Goal: Task Accomplishment & Management: Manage account settings

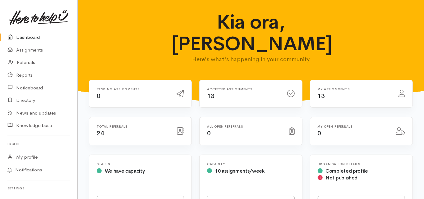
click at [36, 20] on img at bounding box center [38, 17] width 59 height 15
click at [23, 49] on link "Assignments" at bounding box center [38, 50] width 77 height 13
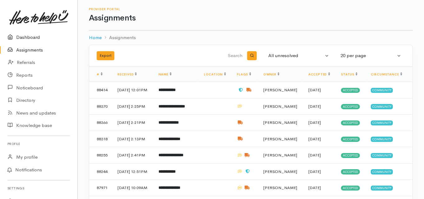
click at [28, 36] on link "Dashboard" at bounding box center [38, 37] width 77 height 13
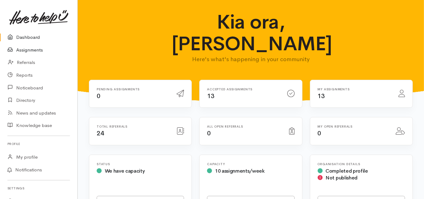
click at [40, 52] on link "Assignments" at bounding box center [38, 50] width 77 height 13
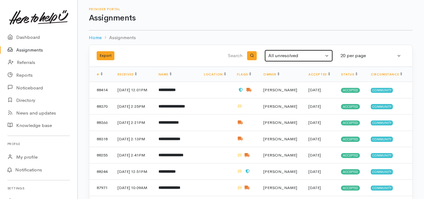
click at [295, 58] on div "All unresolved" at bounding box center [295, 55] width 55 height 7
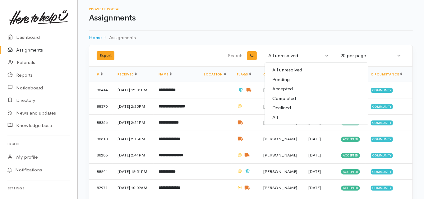
click at [279, 118] on link "All" at bounding box center [316, 118] width 103 height 10
select select "All"
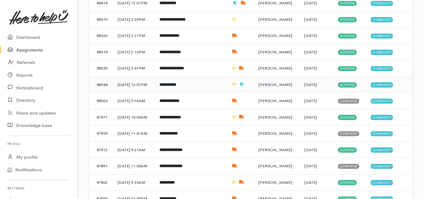
scroll to position [100, 0]
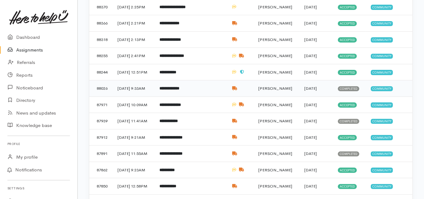
click at [180, 91] on b "**********" at bounding box center [170, 88] width 20 height 4
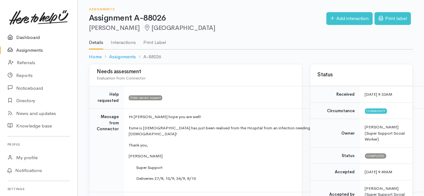
click at [29, 36] on link "Dashboard" at bounding box center [38, 37] width 77 height 13
